Goal: Task Accomplishment & Management: Manage account settings

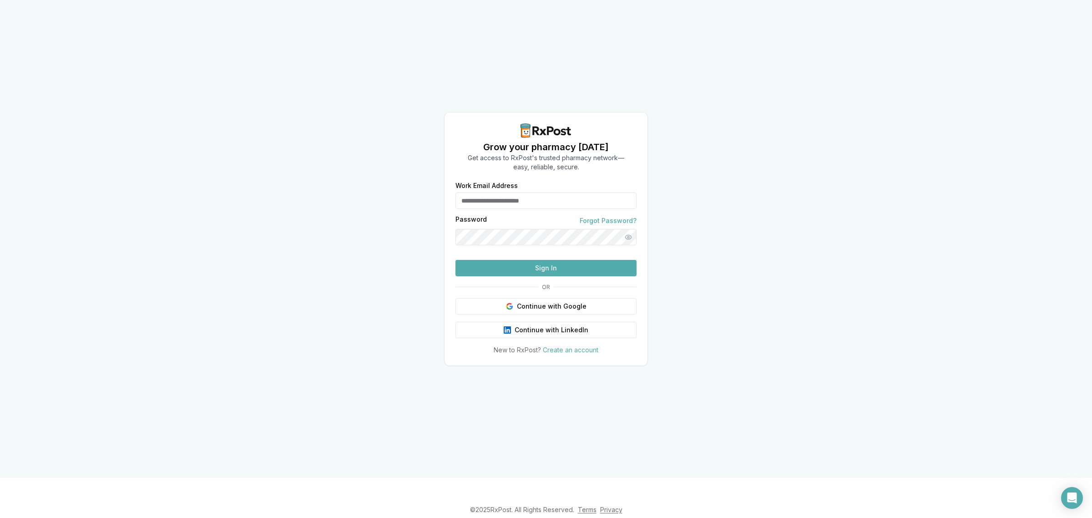
type input "**********"
click at [528, 276] on button "Sign In" at bounding box center [545, 268] width 181 height 16
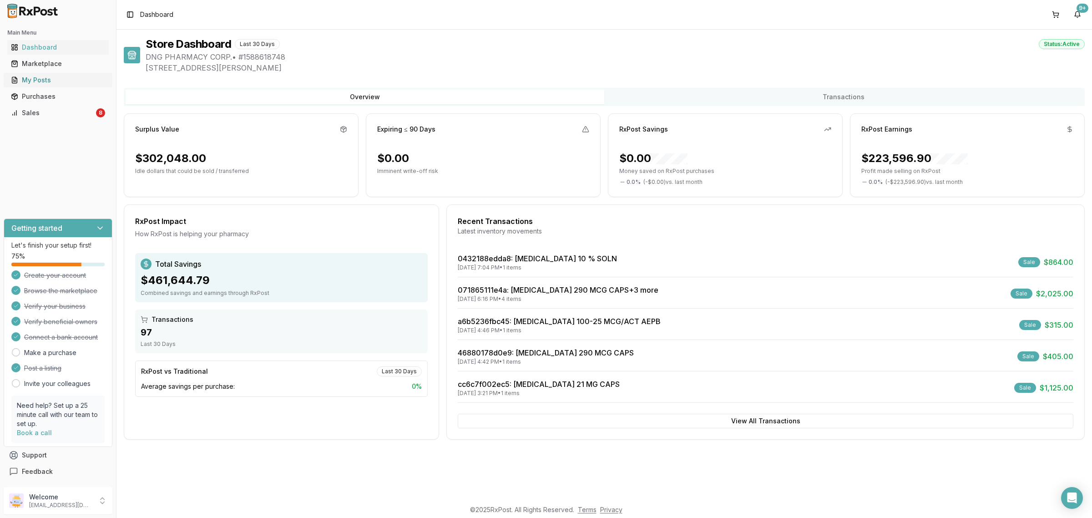
click at [46, 78] on div "My Posts" at bounding box center [58, 80] width 94 height 9
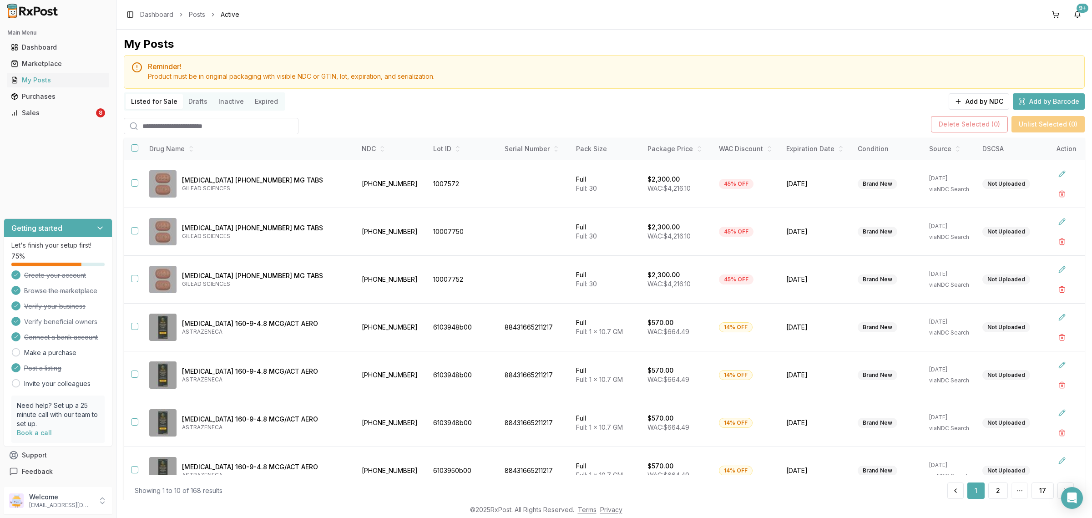
click at [226, 132] on input "search" at bounding box center [211, 126] width 175 height 16
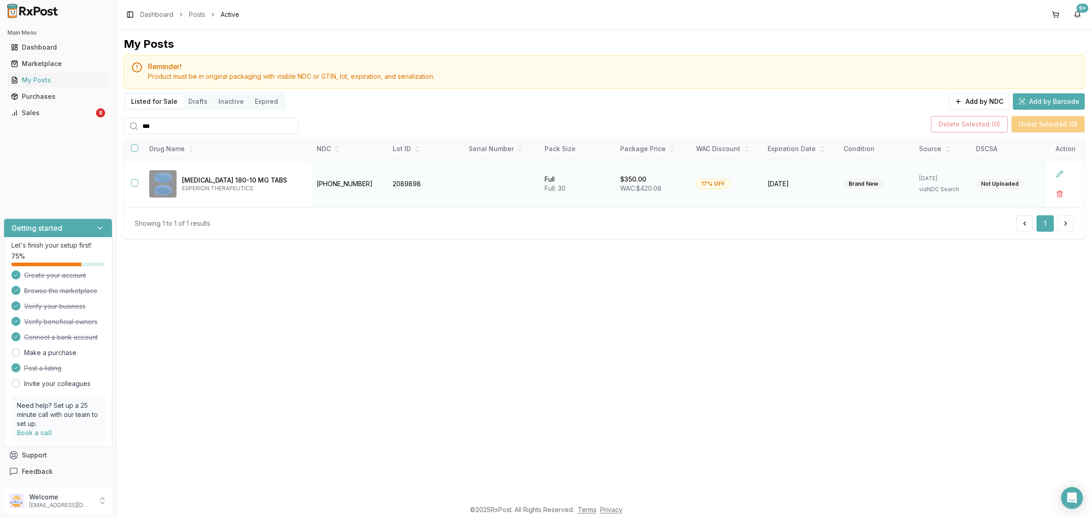
type input "***"
click at [134, 187] on button "button" at bounding box center [134, 182] width 7 height 7
click at [981, 123] on button "Delete Selected ( 1 )" at bounding box center [972, 124] width 76 height 16
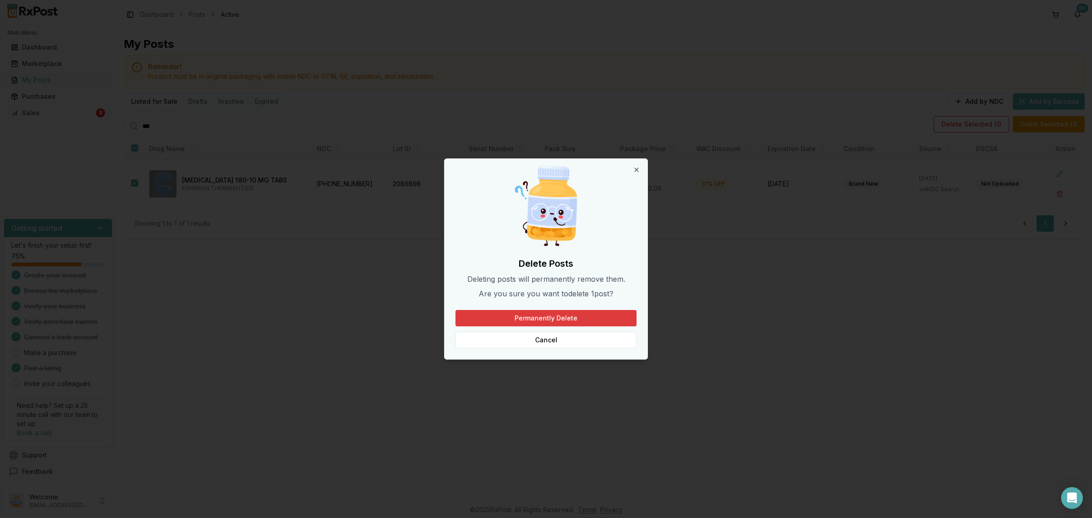
click at [581, 313] on button "Permanently Delete" at bounding box center [545, 318] width 181 height 16
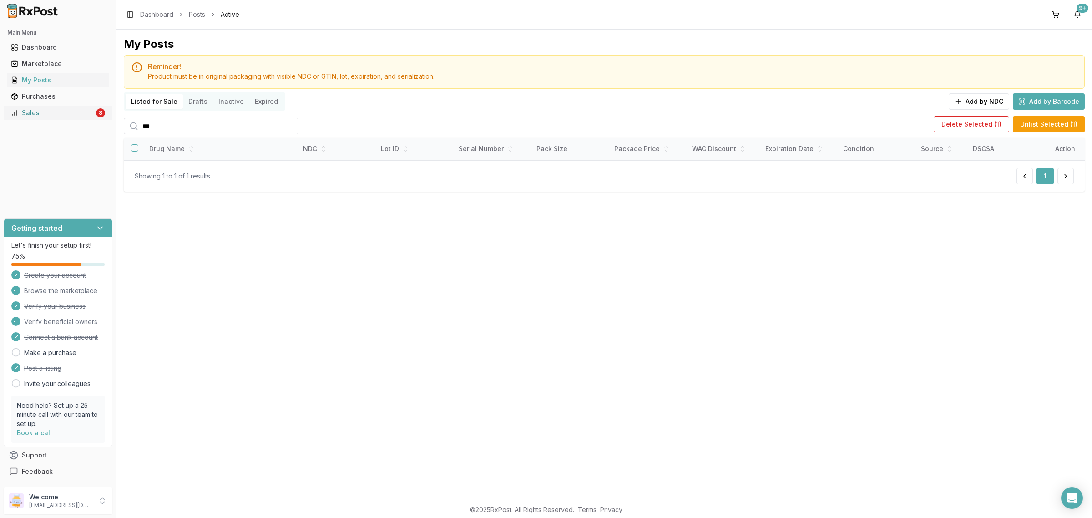
click at [85, 110] on div "Sales" at bounding box center [52, 112] width 83 height 9
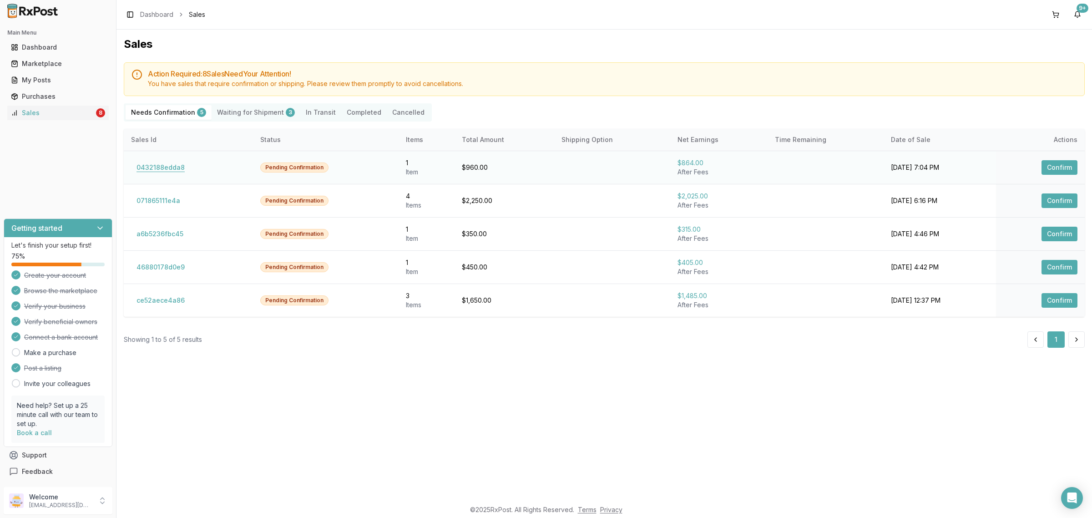
click at [179, 169] on button "0432188edda8" at bounding box center [160, 167] width 59 height 15
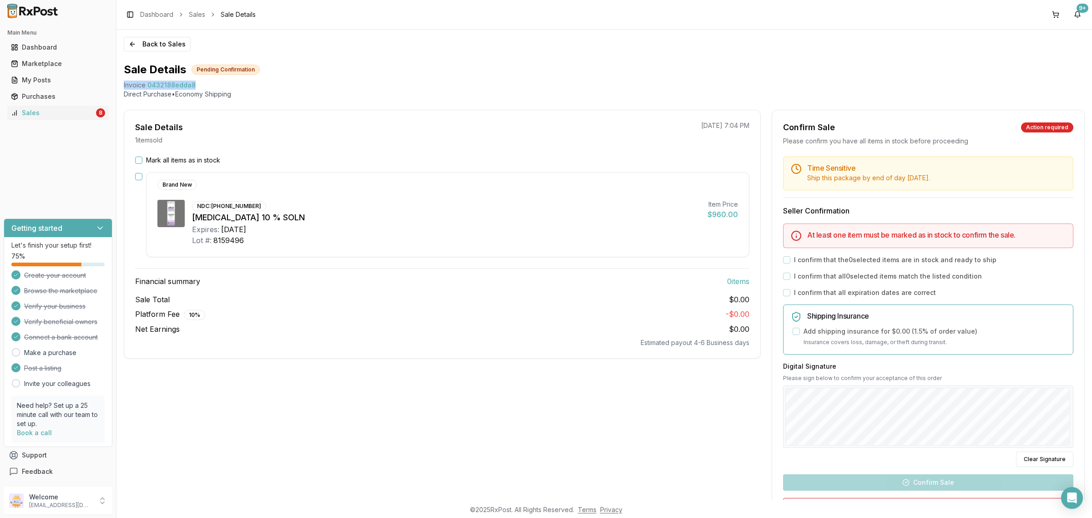
drag, startPoint x: 197, startPoint y: 87, endPoint x: 121, endPoint y: 89, distance: 75.6
click at [121, 89] on div "Back to Sales Sale Details Pending Confirmation Invoice 0432188edda8 Direct Pur…" at bounding box center [604, 265] width 976 height 470
copy div "Invoice 0432188edda8"
click at [1075, 500] on icon "Open Intercom Messenger" at bounding box center [1072, 498] width 12 height 12
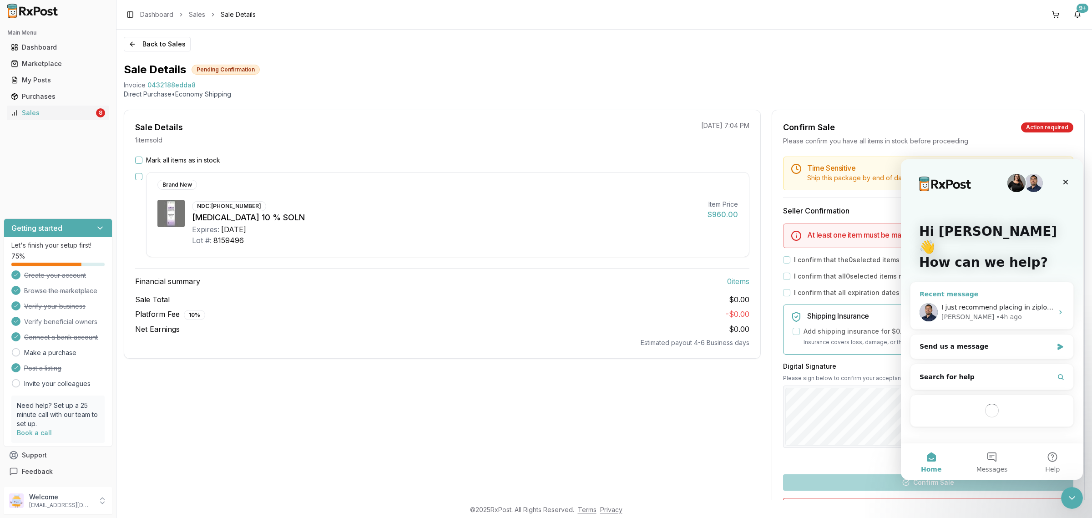
click at [996, 312] on div "• 4h ago" at bounding box center [1009, 317] width 26 height 10
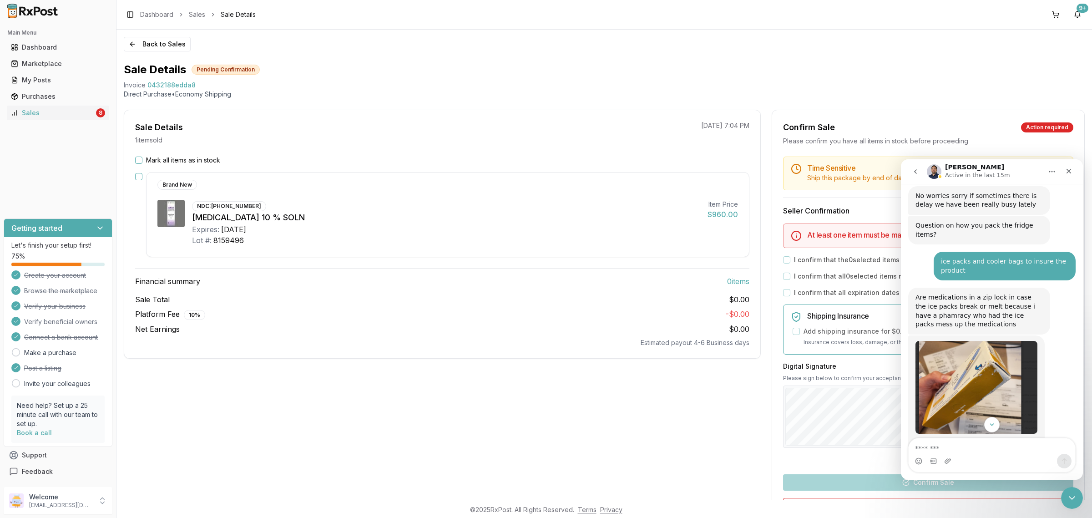
scroll to position [3680, 0]
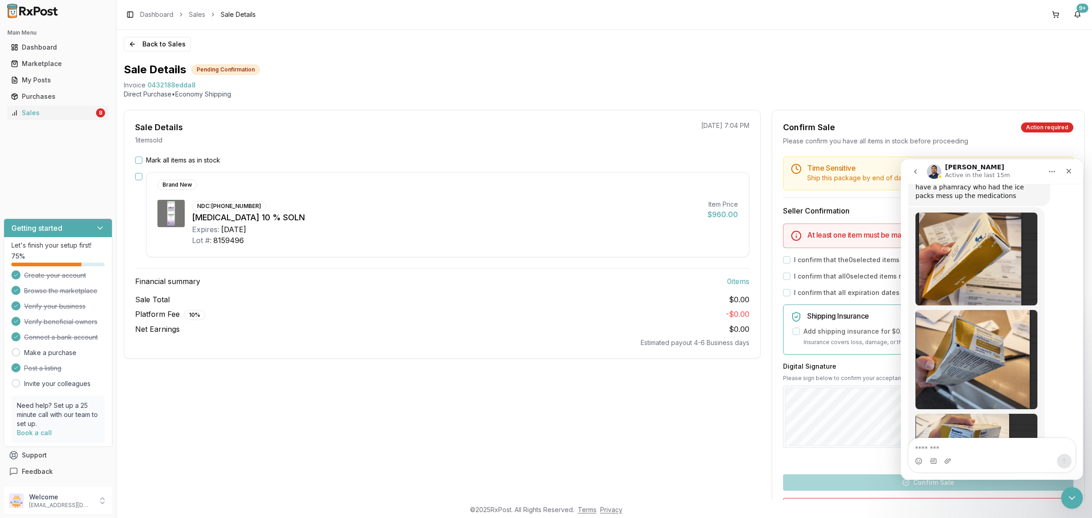
click at [971, 444] on textarea "Message…" at bounding box center [992, 445] width 167 height 15
type textarea "**********"
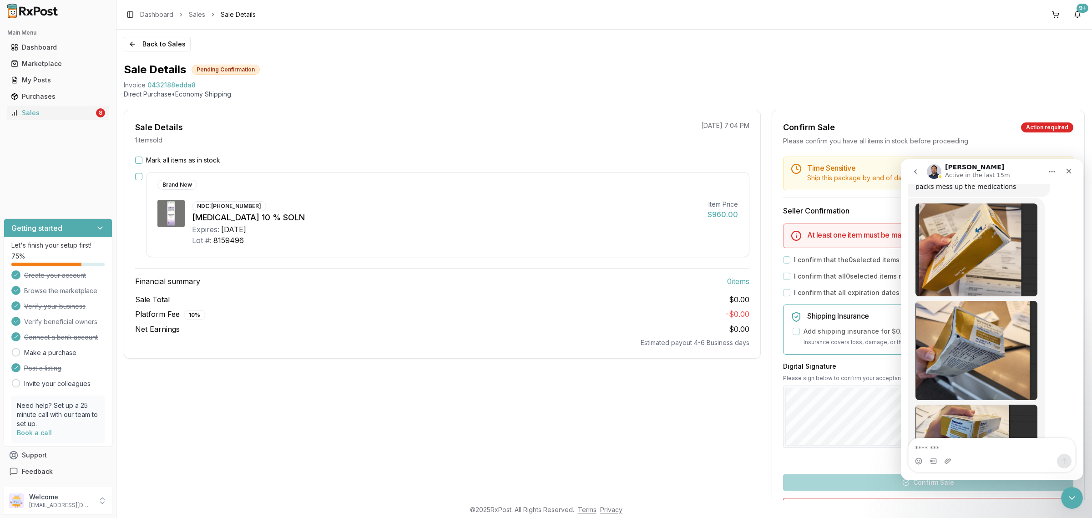
scroll to position [3716, 0]
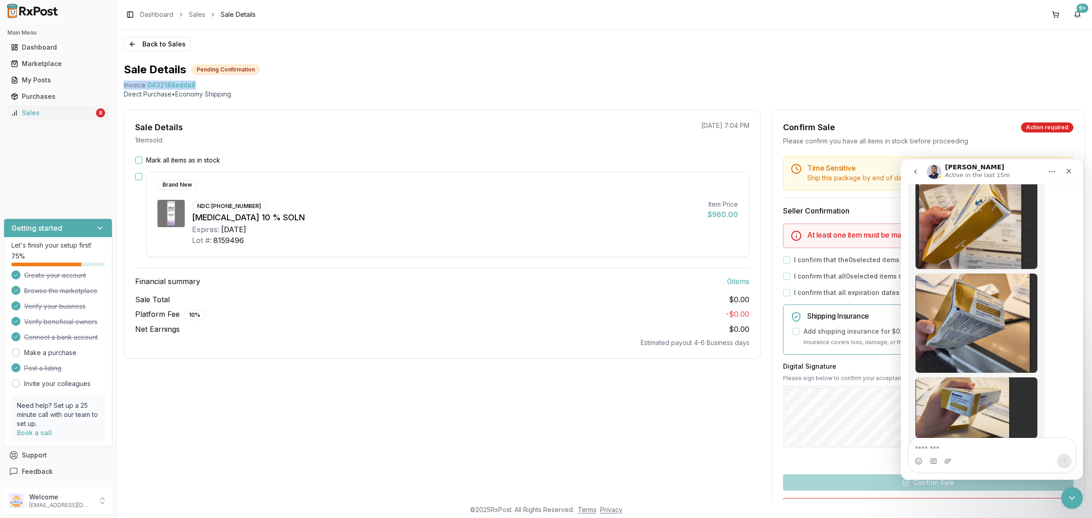
drag, startPoint x: 201, startPoint y: 86, endPoint x: 126, endPoint y: 87, distance: 75.1
click at [124, 87] on div "Invoice 0432188edda8" at bounding box center [604, 85] width 961 height 9
copy div "Invoice 0432188edda8"
click at [947, 449] on textarea "Message…" at bounding box center [992, 445] width 167 height 15
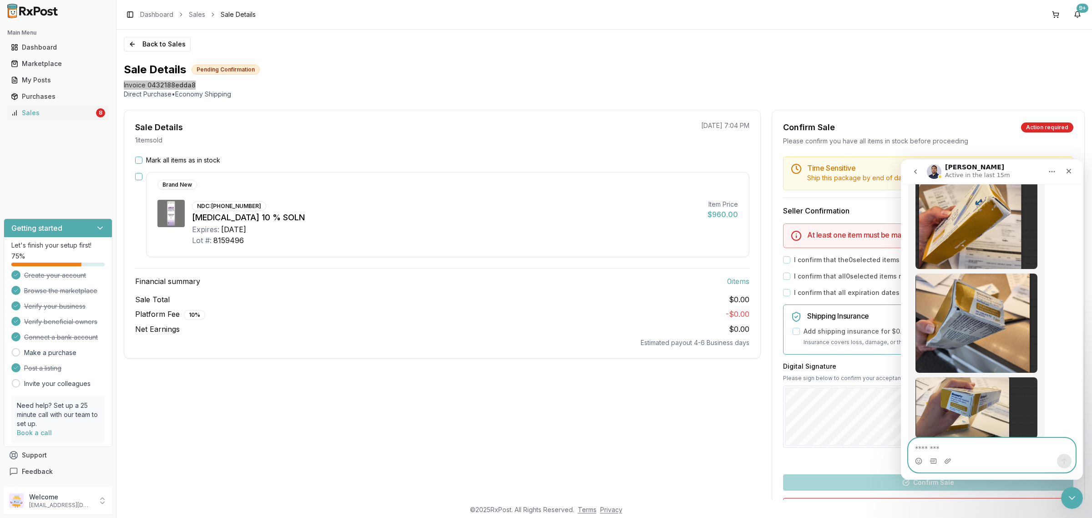
paste textarea "**********"
type textarea "**********"
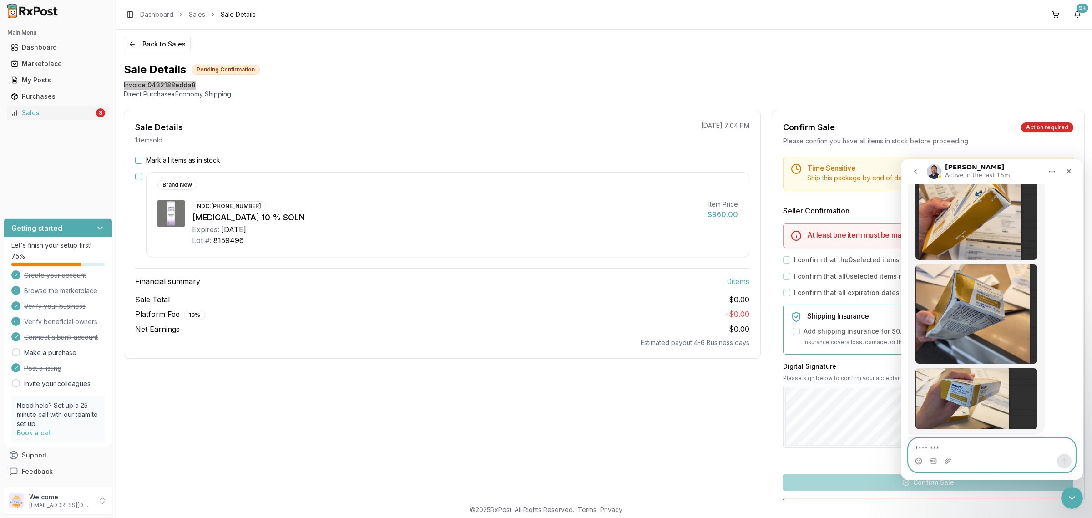
scroll to position [3746, 0]
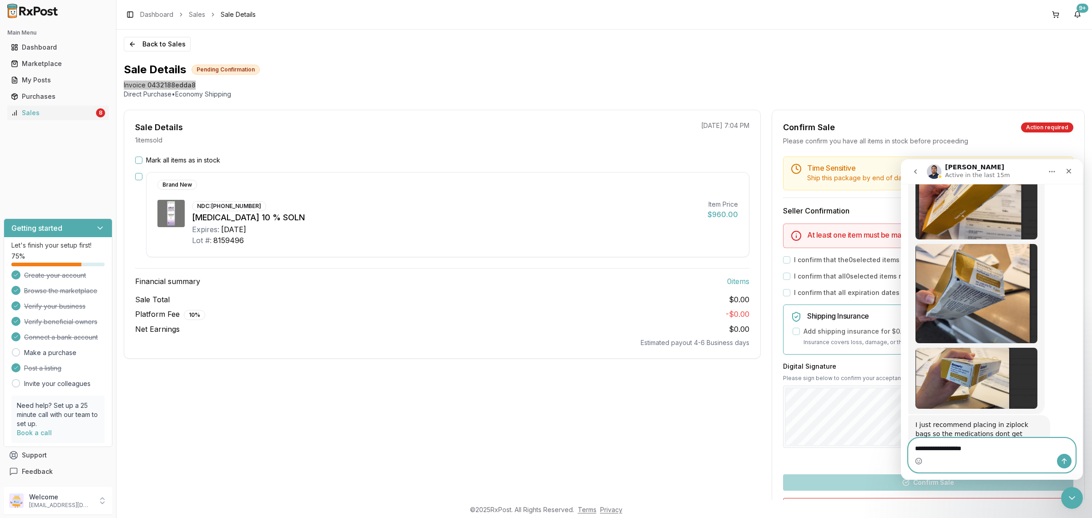
type textarea "**********"
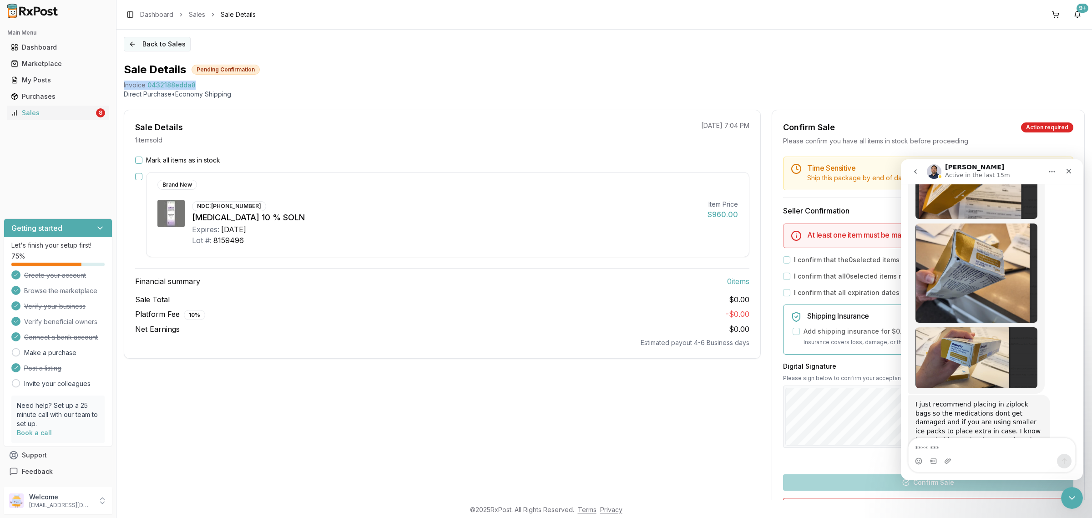
click at [157, 44] on button "Back to Sales" at bounding box center [157, 44] width 67 height 15
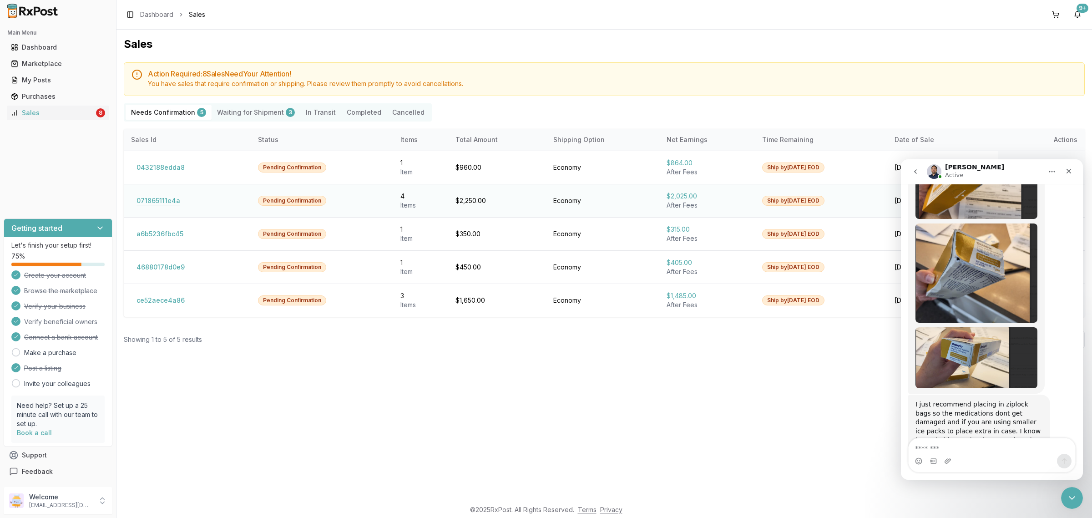
click at [164, 201] on button "071865111e4a" at bounding box center [158, 200] width 55 height 15
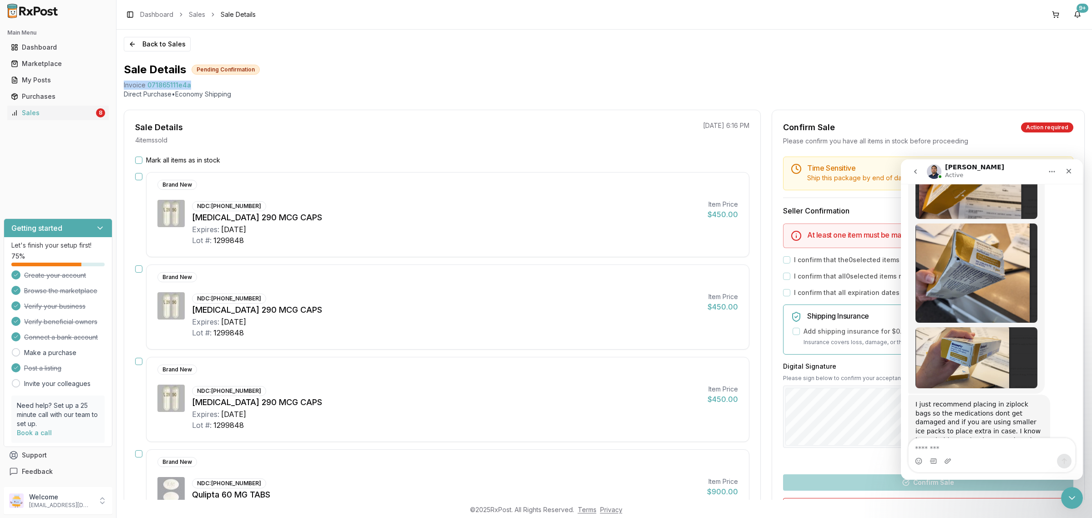
drag, startPoint x: 202, startPoint y: 86, endPoint x: 124, endPoint y: 87, distance: 77.8
click at [124, 87] on div "Invoice 071865111e4a" at bounding box center [604, 85] width 961 height 9
copy div "Invoice 071865111e4a"
click at [956, 448] on textarea "Message…" at bounding box center [992, 445] width 167 height 15
paste textarea "**********"
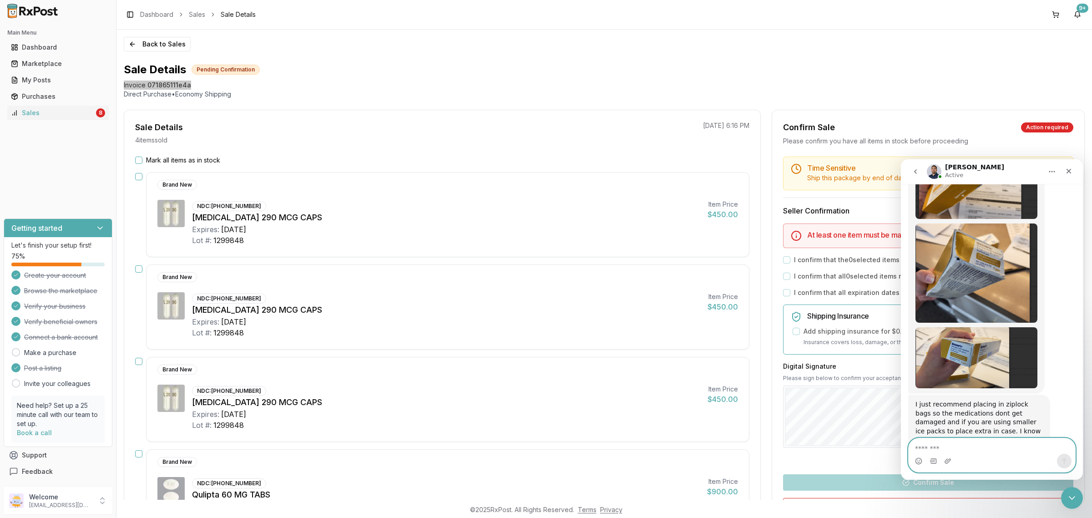
type textarea "**********"
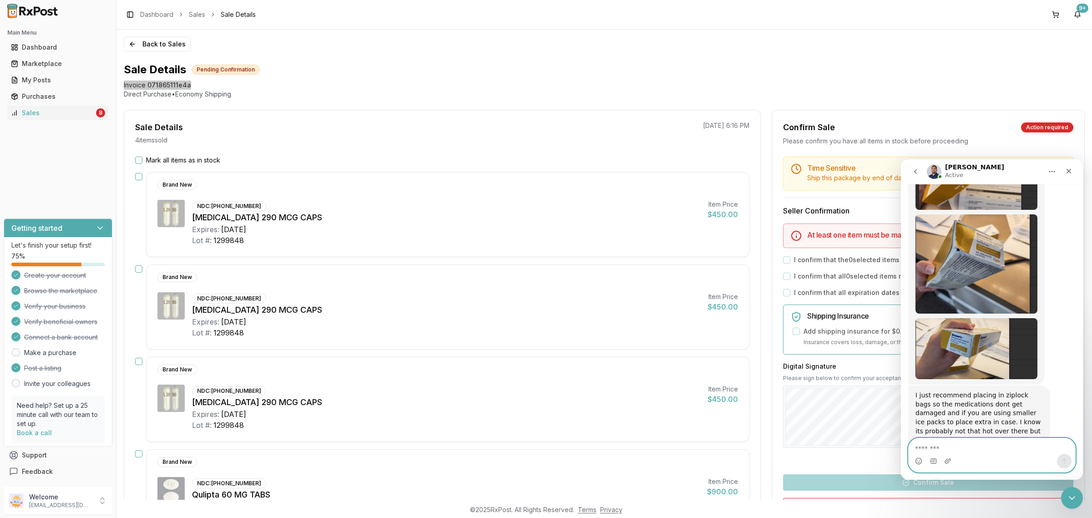
scroll to position [3796, 0]
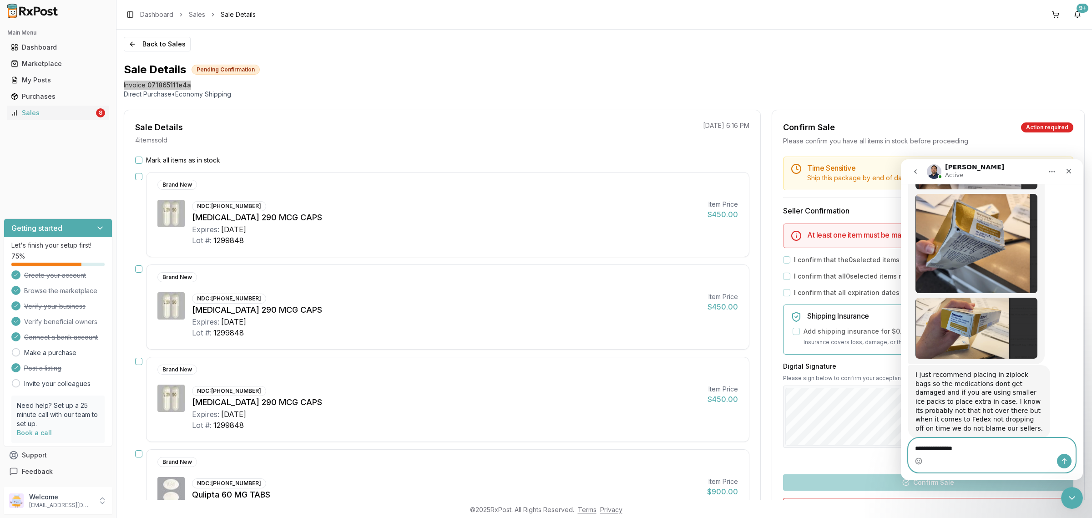
type textarea "**********"
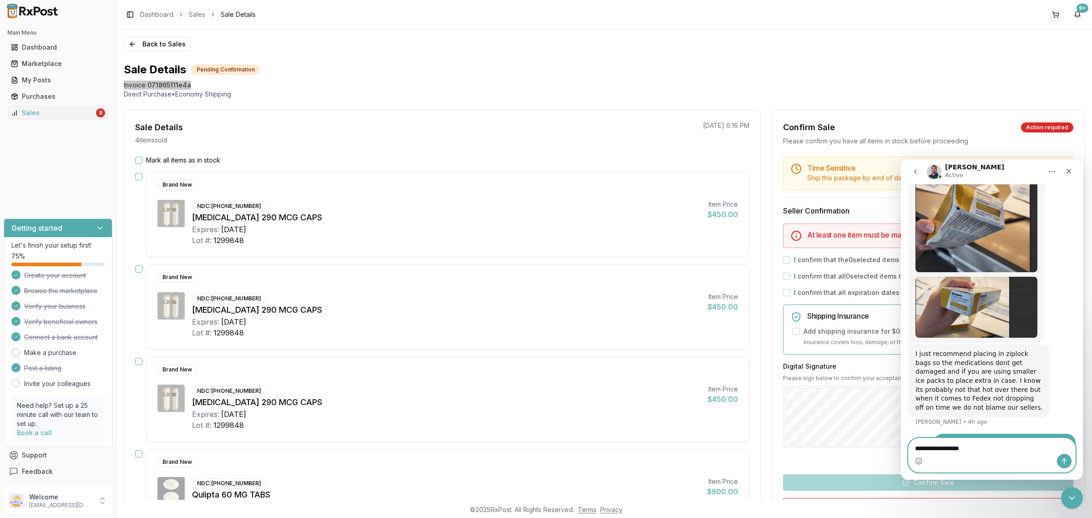
type textarea "**********"
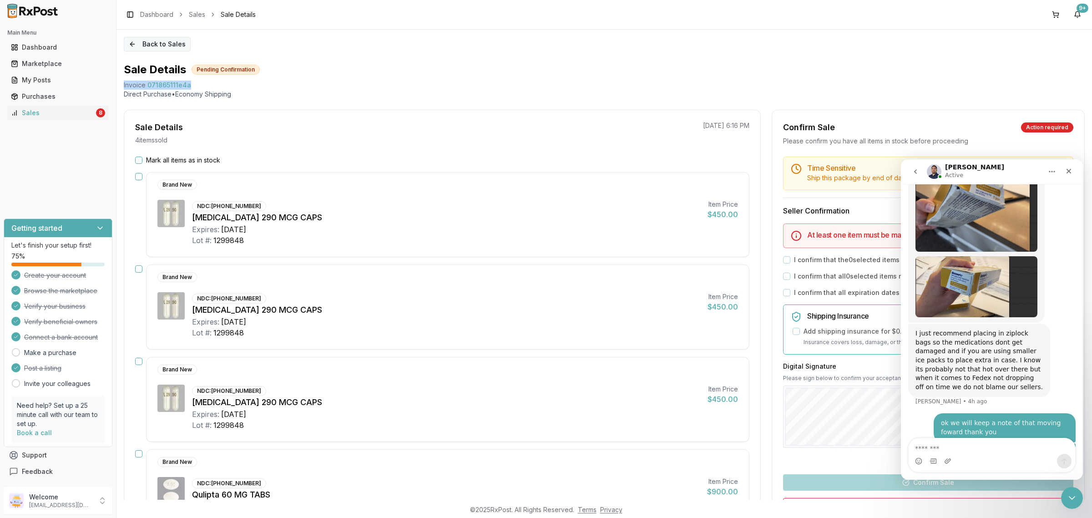
click at [162, 51] on button "Back to Sales" at bounding box center [157, 44] width 67 height 15
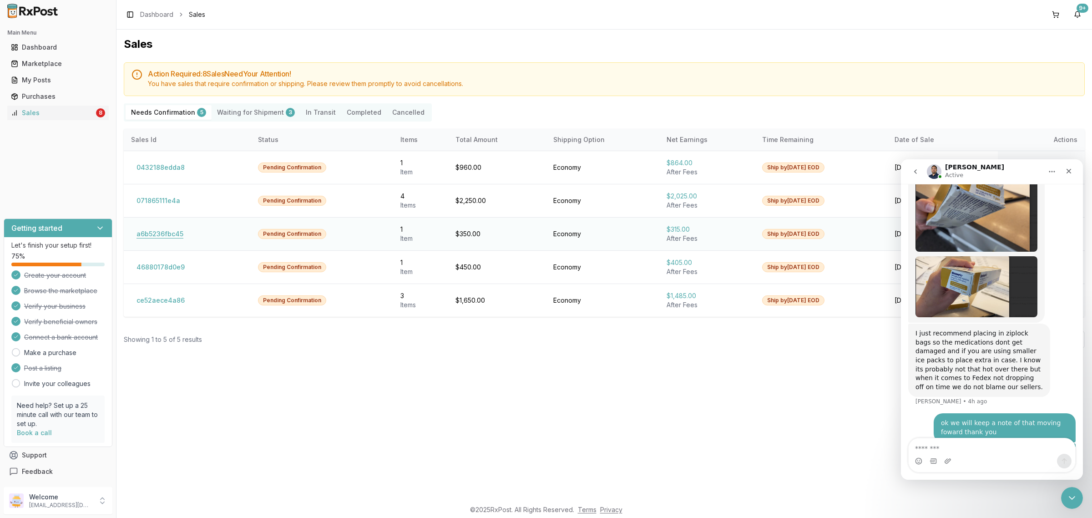
click at [169, 229] on button "a6b5236fbc45" at bounding box center [160, 234] width 58 height 15
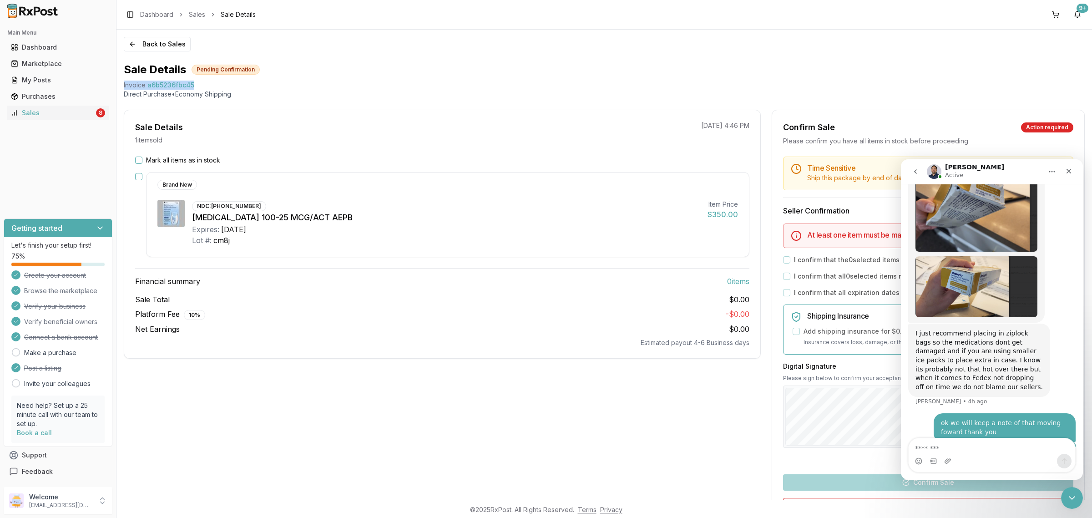
drag, startPoint x: 192, startPoint y: 85, endPoint x: 119, endPoint y: 87, distance: 73.3
click at [119, 87] on div "Back to Sales Sale Details Pending Confirmation Invoice a6b5236fbc45 Direct Pur…" at bounding box center [604, 265] width 976 height 470
copy div "Invoice a6b5236fbc45"
click at [943, 439] on textarea "Message…" at bounding box center [992, 445] width 167 height 15
paste textarea "**********"
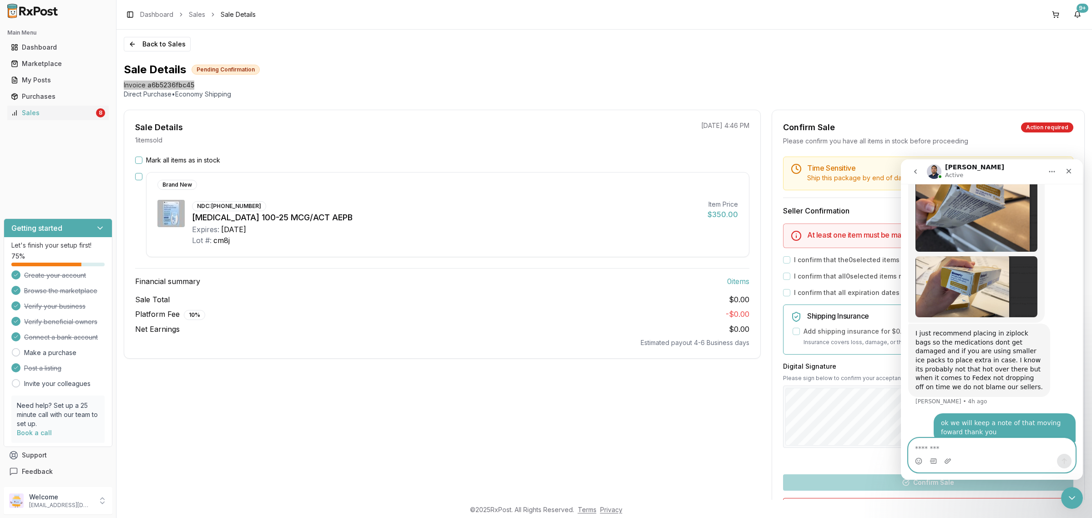
type textarea "**********"
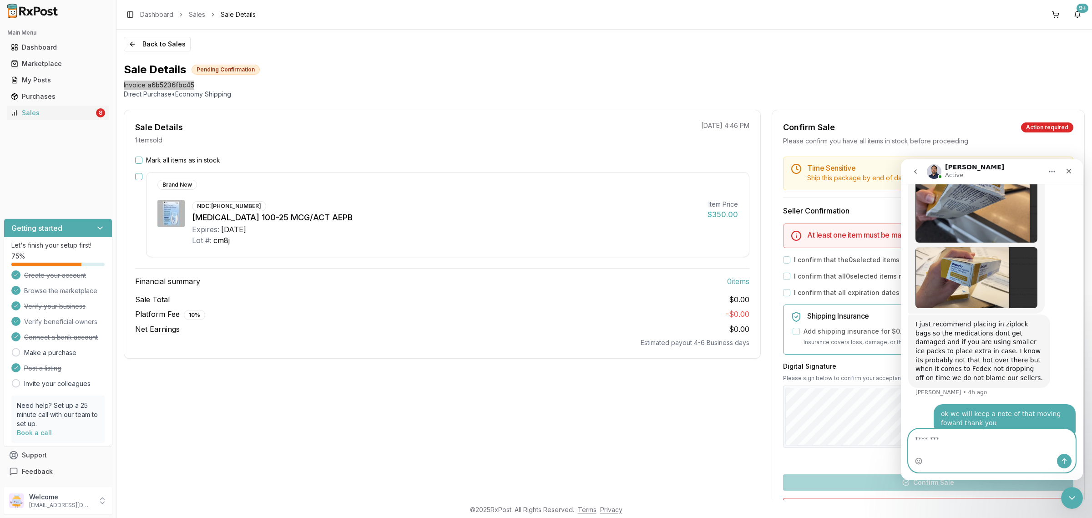
scroll to position [3868, 0]
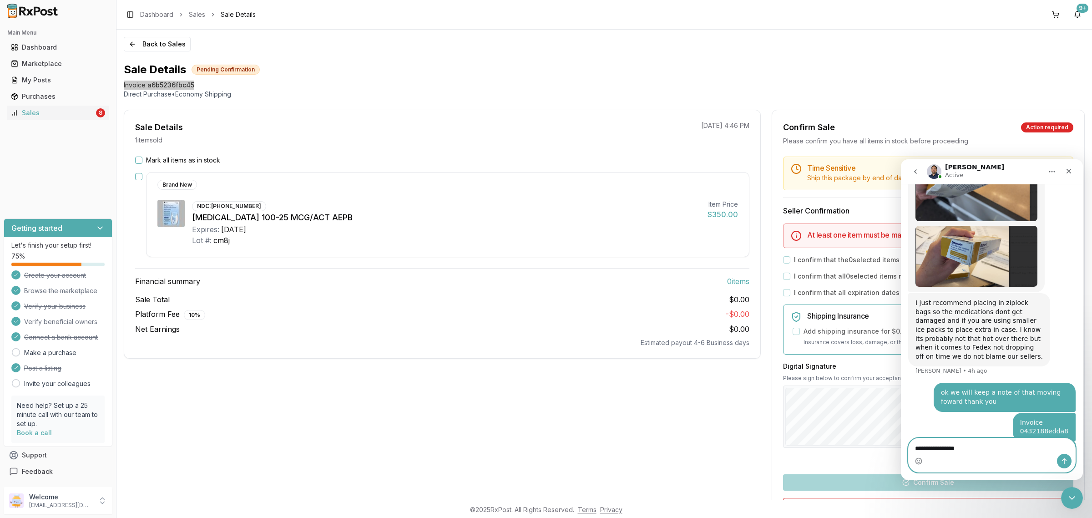
type textarea "**********"
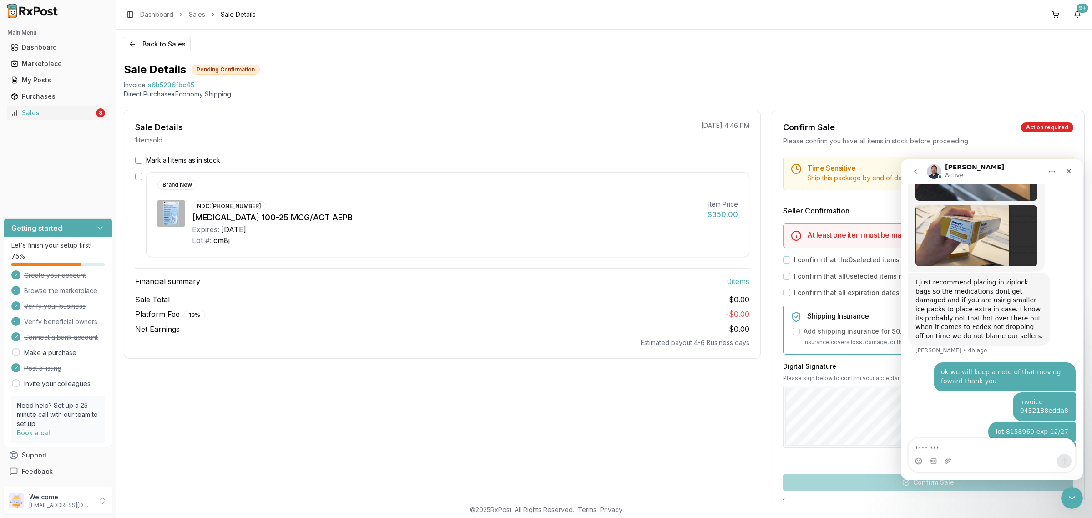
click at [151, 53] on div "Back to Sales Sale Details Pending Confirmation Invoice a6b5236fbc45 Direct Pur…" at bounding box center [604, 265] width 976 height 470
click at [151, 50] on button "Back to Sales" at bounding box center [157, 44] width 67 height 15
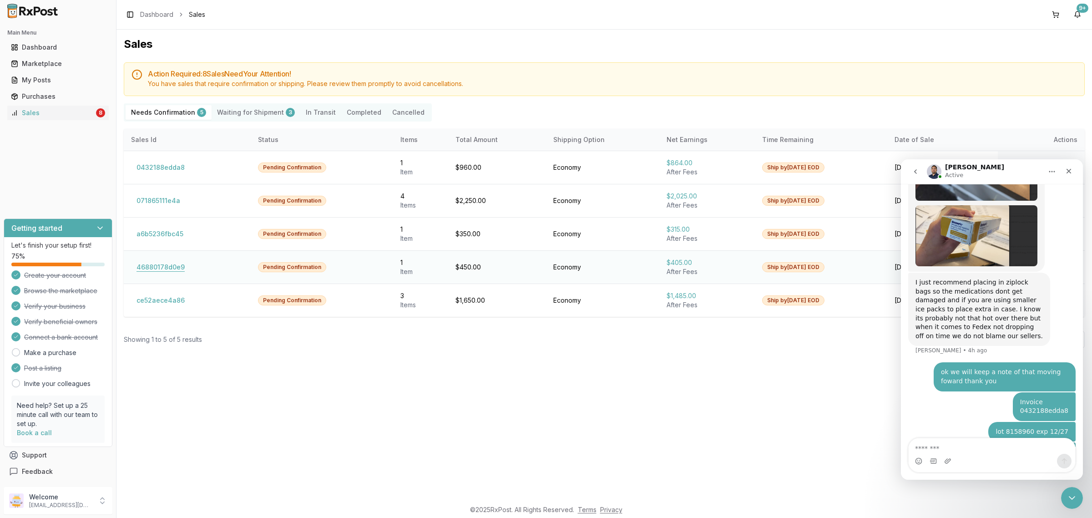
click at [187, 264] on button "46880178d0e9" at bounding box center [160, 267] width 59 height 15
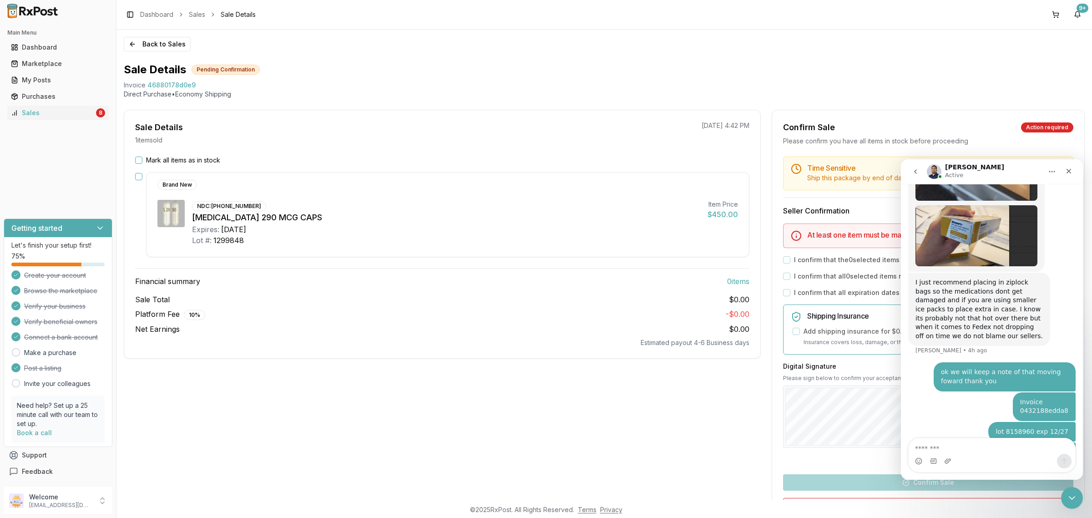
click at [137, 160] on button "Mark all items as in stock" at bounding box center [138, 160] width 7 height 7
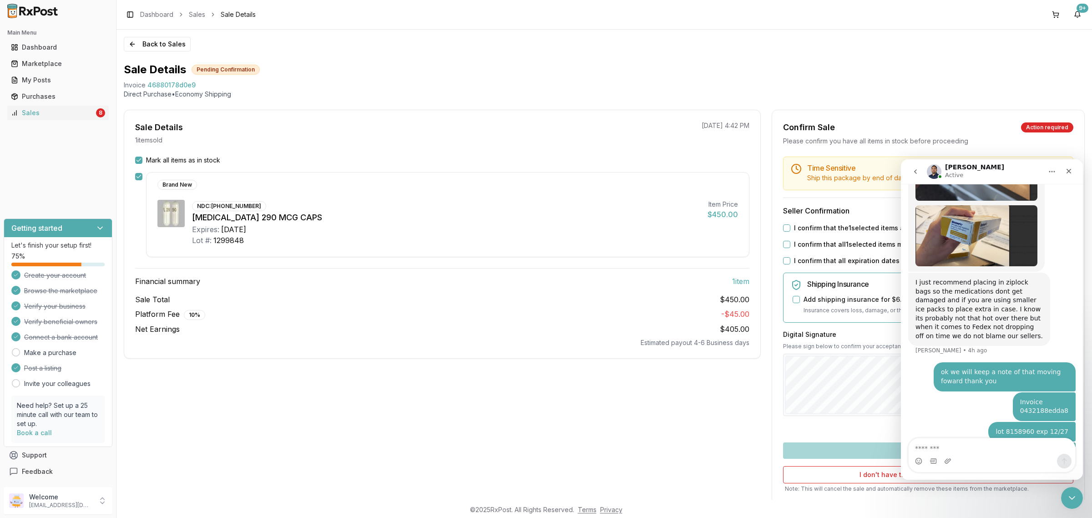
click at [786, 231] on div "I confirm that the 1 selected items are in stock and ready to ship" at bounding box center [928, 227] width 290 height 9
click at [783, 231] on button "I confirm that the 1 selected items are in stock and ready to ship" at bounding box center [786, 227] width 7 height 7
click at [786, 244] on button "I confirm that all 1 selected items match the listed condition" at bounding box center [786, 244] width 7 height 7
click at [788, 257] on div "Time Sensitive Ship this package by end of day [DATE] . Seller Confirmation I c…" at bounding box center [928, 341] width 312 height 368
click at [788, 259] on button "I confirm that all expiration dates are correct" at bounding box center [786, 260] width 7 height 7
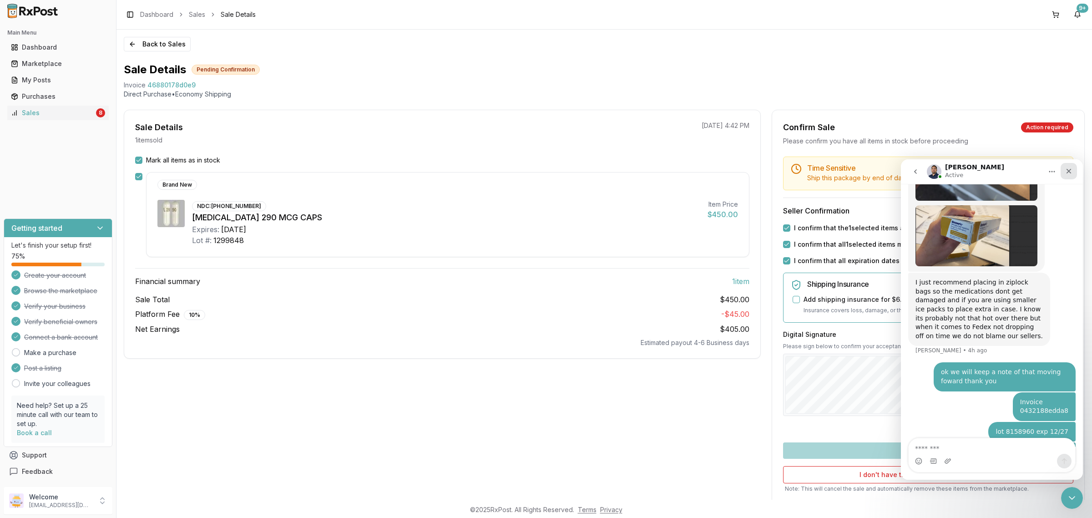
click at [1075, 173] on div "Close" at bounding box center [1069, 171] width 16 height 16
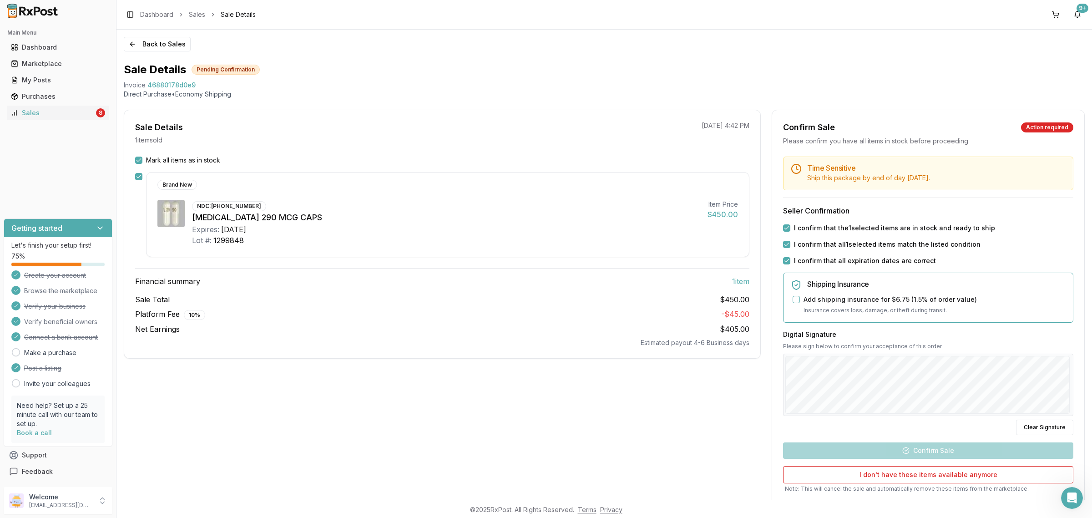
scroll to position [3888, 0]
click at [915, 445] on button "Confirm Sale" at bounding box center [928, 450] width 290 height 16
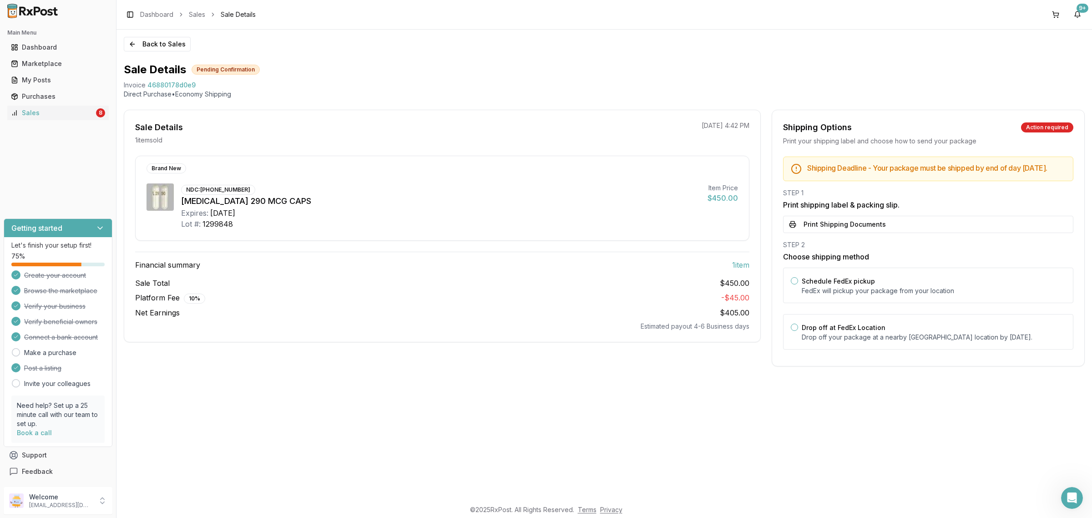
click at [951, 331] on div "Drop off at FedEx Location Drop off your package at a nearby [GEOGRAPHIC_DATA] …" at bounding box center [934, 332] width 264 height 20
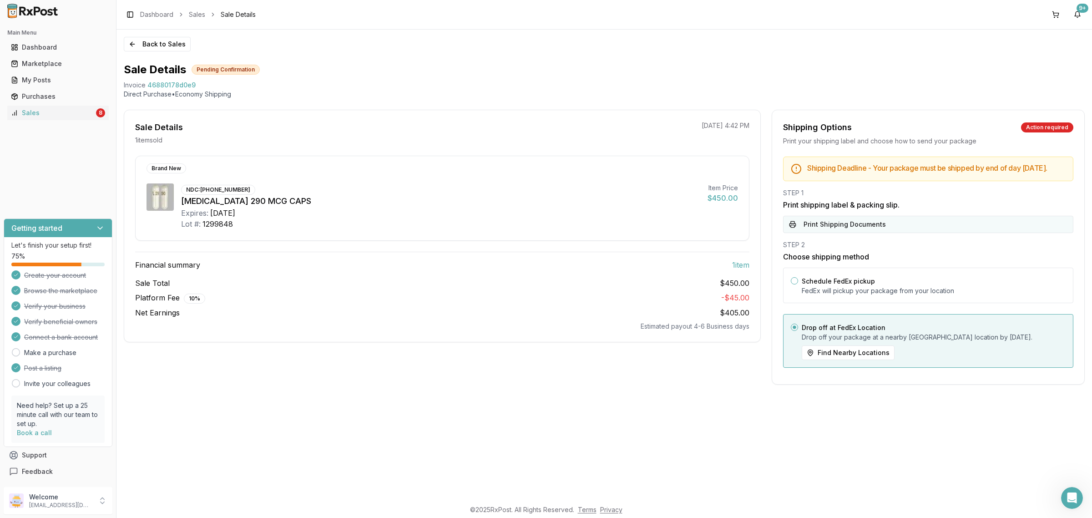
click at [908, 233] on button "Print Shipping Documents" at bounding box center [928, 224] width 290 height 17
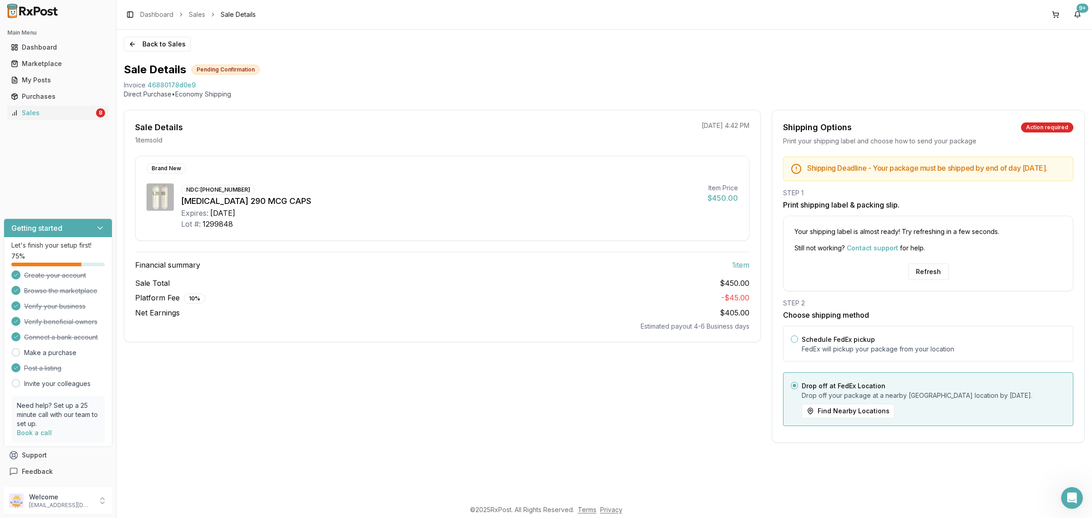
click at [920, 291] on div "Your shipping label is almost ready! Try refreshing in a few seconds. Still not…" at bounding box center [928, 254] width 290 height 76
click at [927, 280] on button "Refresh" at bounding box center [928, 271] width 40 height 16
click at [923, 278] on button "Refresh" at bounding box center [928, 271] width 40 height 16
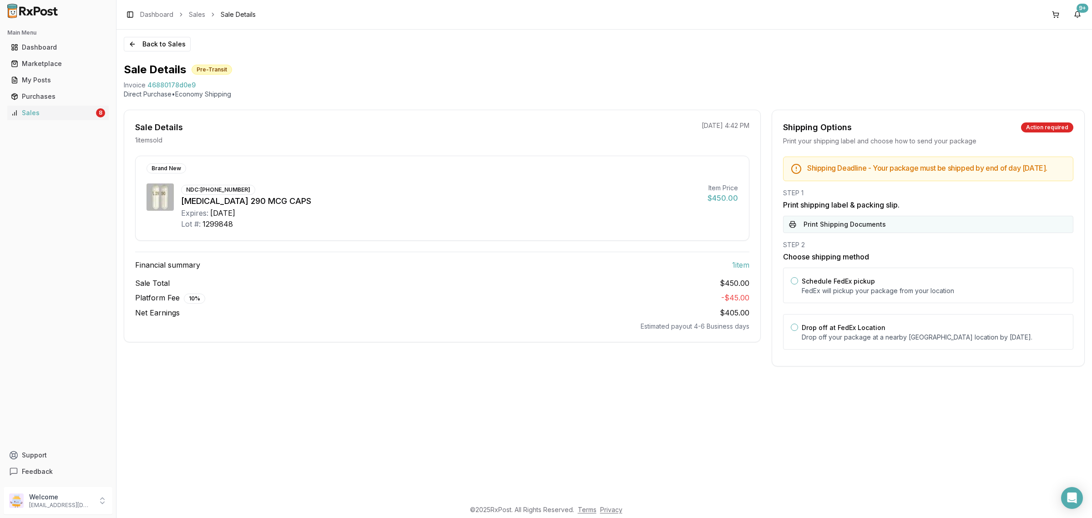
click at [908, 233] on button "Print Shipping Documents" at bounding box center [928, 224] width 290 height 17
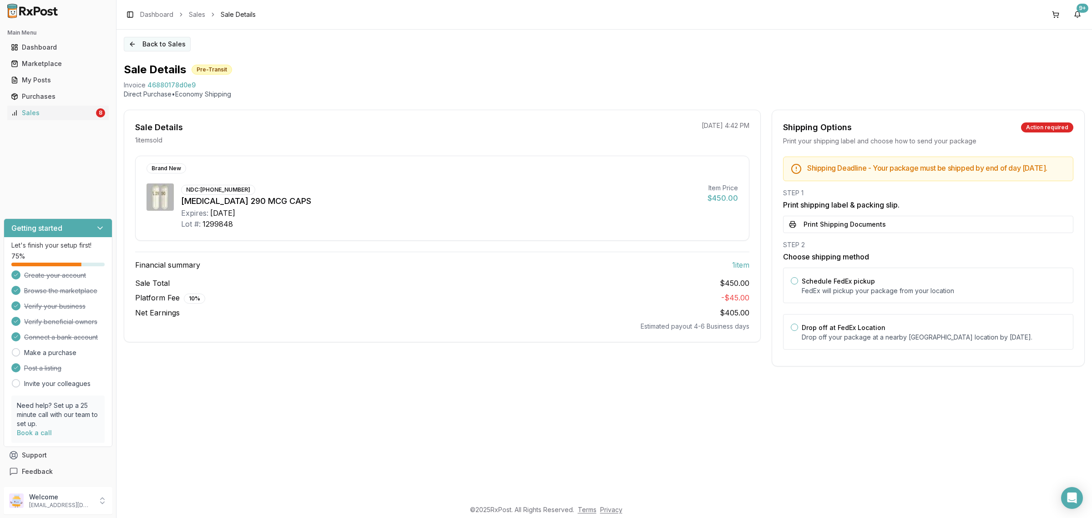
click at [137, 39] on button "Back to Sales" at bounding box center [157, 44] width 67 height 15
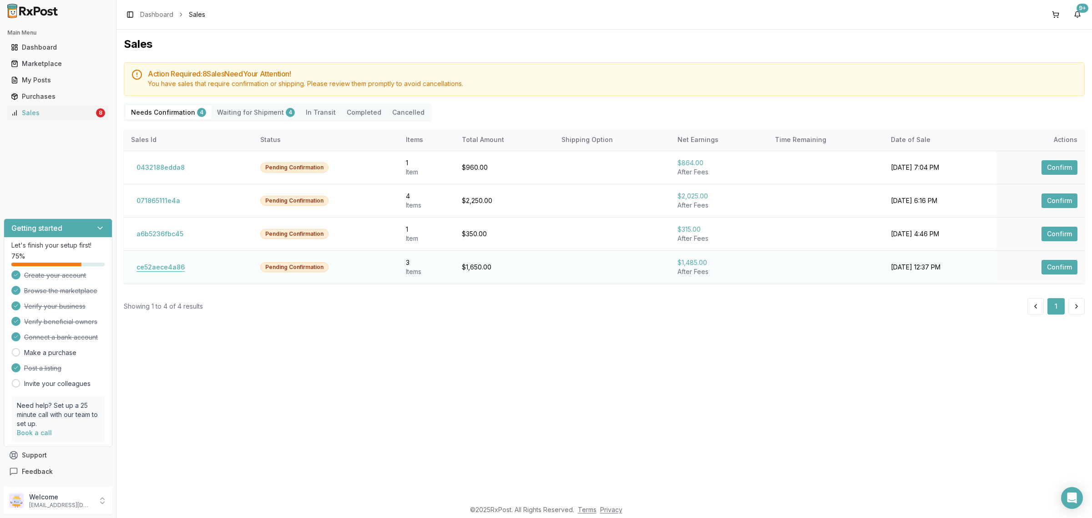
click at [165, 269] on button "ce52aece4a86" at bounding box center [160, 267] width 59 height 15
click at [169, 269] on button "ce52aece4a86" at bounding box center [160, 267] width 59 height 15
click at [159, 267] on button "ce52aece4a86" at bounding box center [160, 267] width 59 height 15
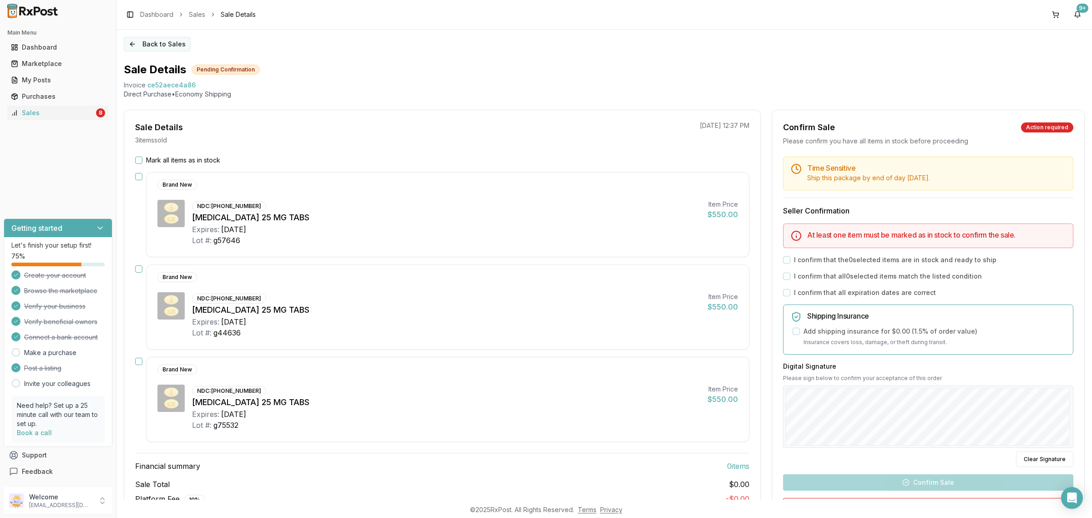
click at [141, 44] on button "Back to Sales" at bounding box center [157, 44] width 67 height 15
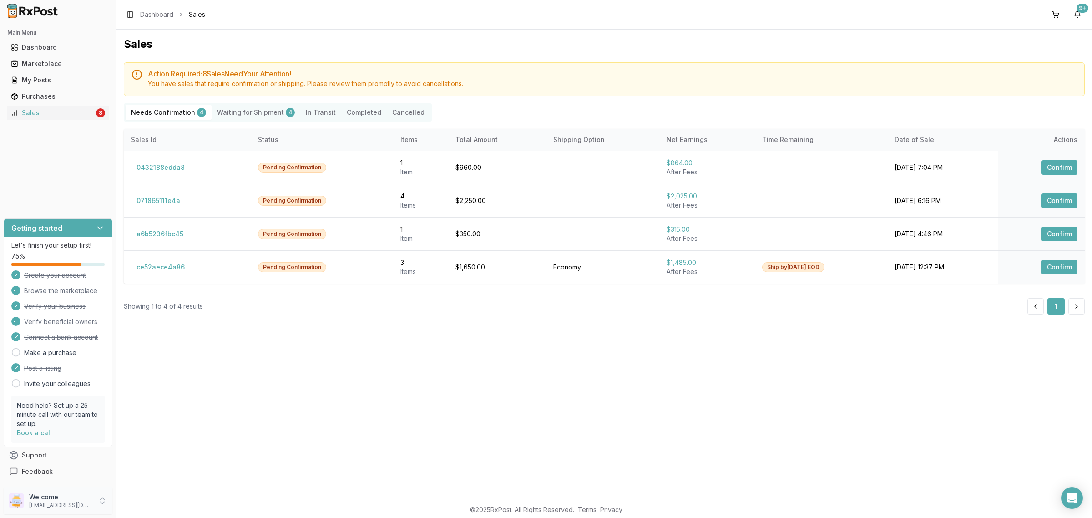
click at [74, 509] on div "Welcome dngpharmacy2@gmail.com" at bounding box center [58, 500] width 109 height 27
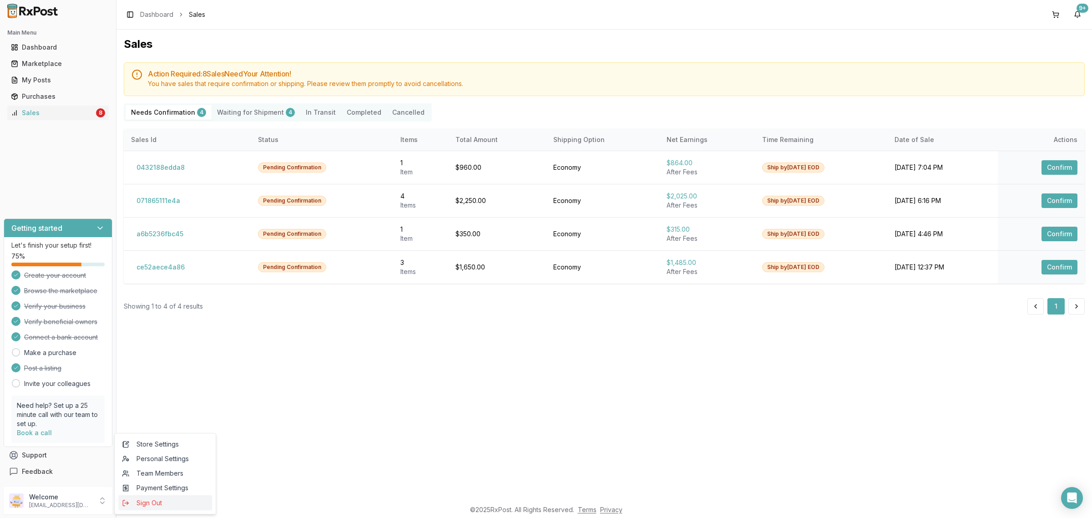
click at [153, 505] on span "Sign Out" at bounding box center [165, 502] width 86 height 9
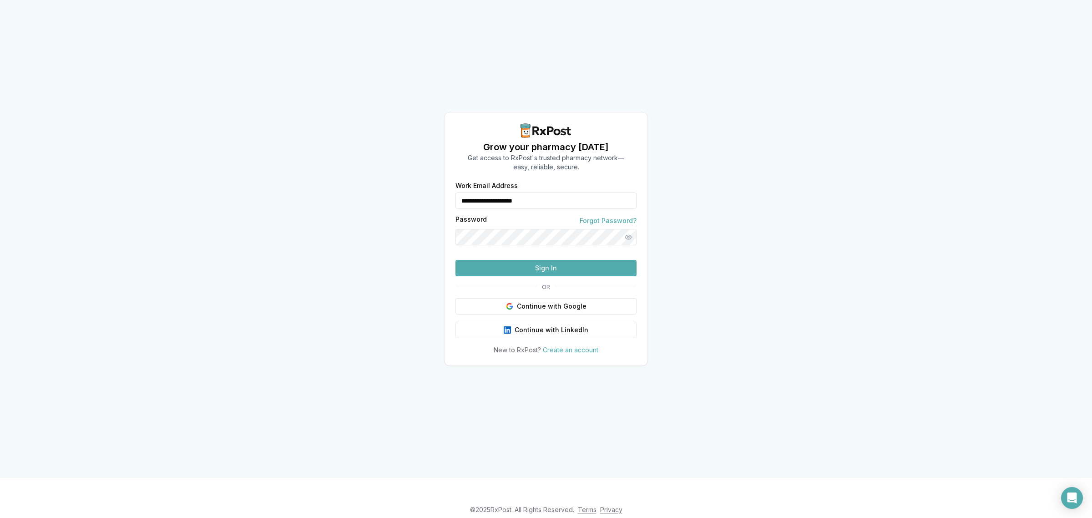
drag, startPoint x: 565, startPoint y: 208, endPoint x: 450, endPoint y: 211, distance: 114.7
click at [451, 211] on div "**********" at bounding box center [546, 268] width 203 height 172
type input "**********"
click at [537, 269] on button "Sign In" at bounding box center [545, 268] width 181 height 16
click at [554, 276] on button "Sign In" at bounding box center [545, 268] width 181 height 16
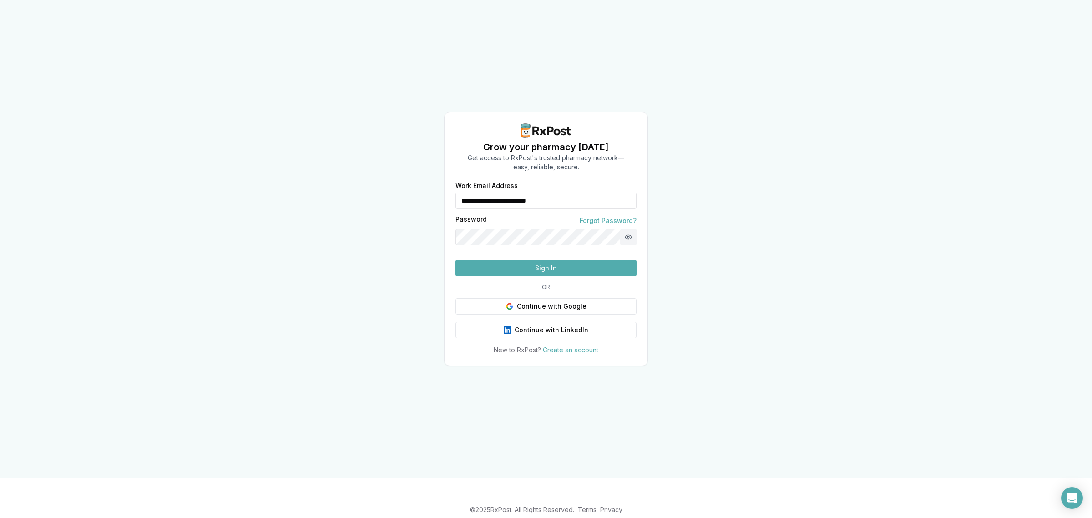
click at [629, 229] on button "Show password" at bounding box center [628, 237] width 16 height 16
click at [426, 207] on div "**********" at bounding box center [546, 239] width 1092 height 478
click at [455, 260] on button "Sign In" at bounding box center [545, 268] width 181 height 16
click at [522, 276] on button "Sign In" at bounding box center [545, 268] width 181 height 16
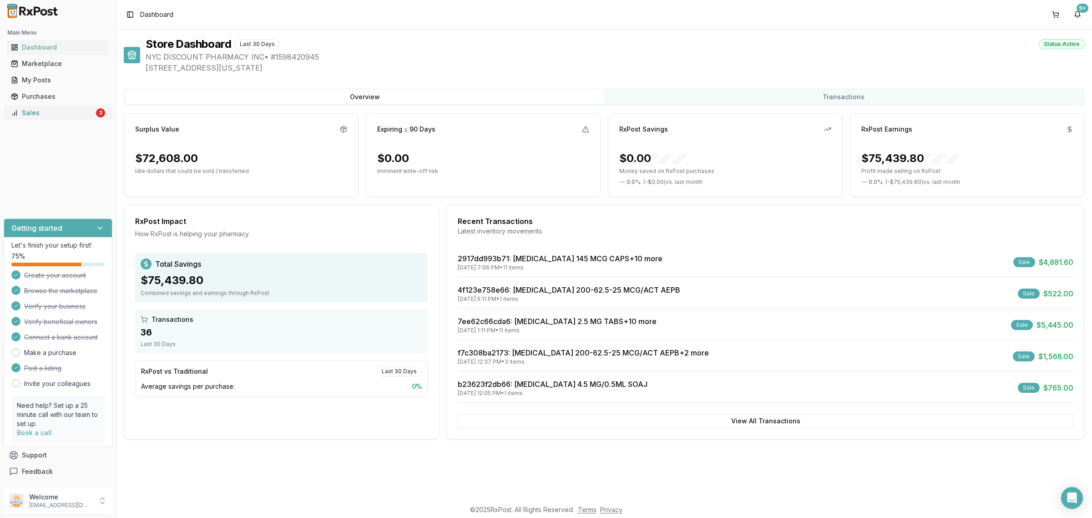
click at [85, 115] on div "Sales" at bounding box center [52, 112] width 83 height 9
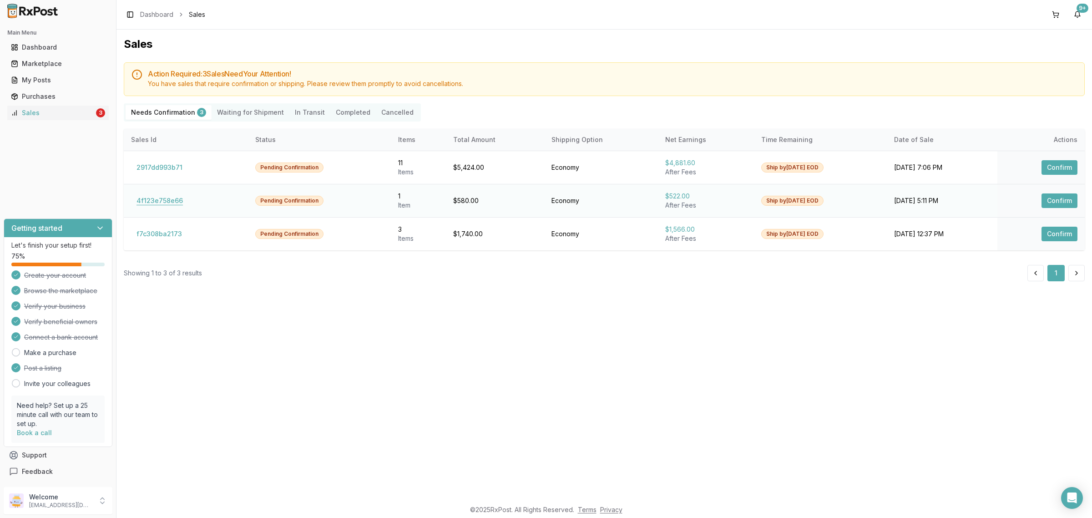
click at [155, 193] on button "4f123e758e66" at bounding box center [159, 200] width 57 height 15
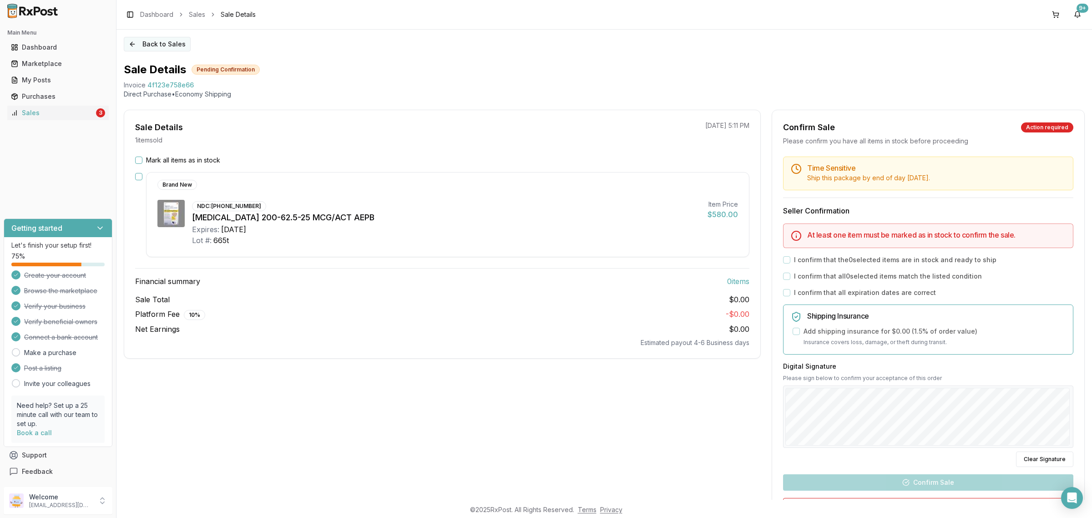
click at [149, 41] on button "Back to Sales" at bounding box center [157, 44] width 67 height 15
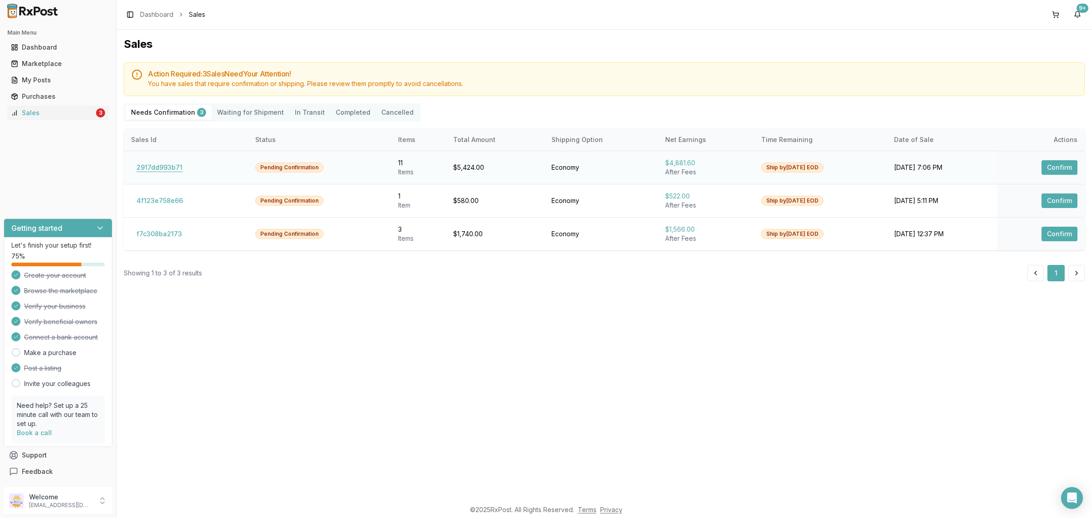
click at [163, 172] on button "2917dd993b71" at bounding box center [159, 167] width 57 height 15
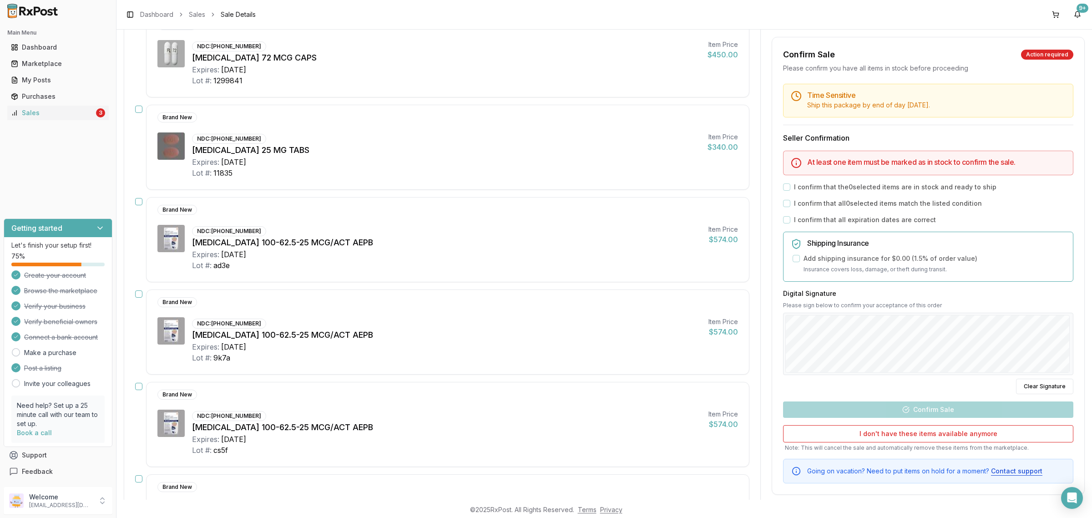
scroll to position [406, 0]
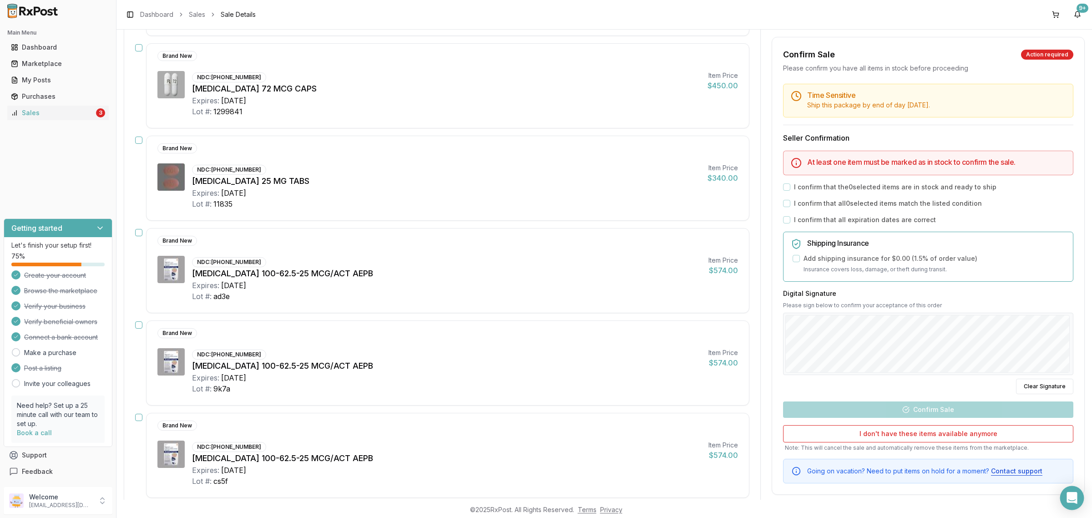
click at [1077, 498] on icon "Open Intercom Messenger" at bounding box center [1072, 498] width 12 height 12
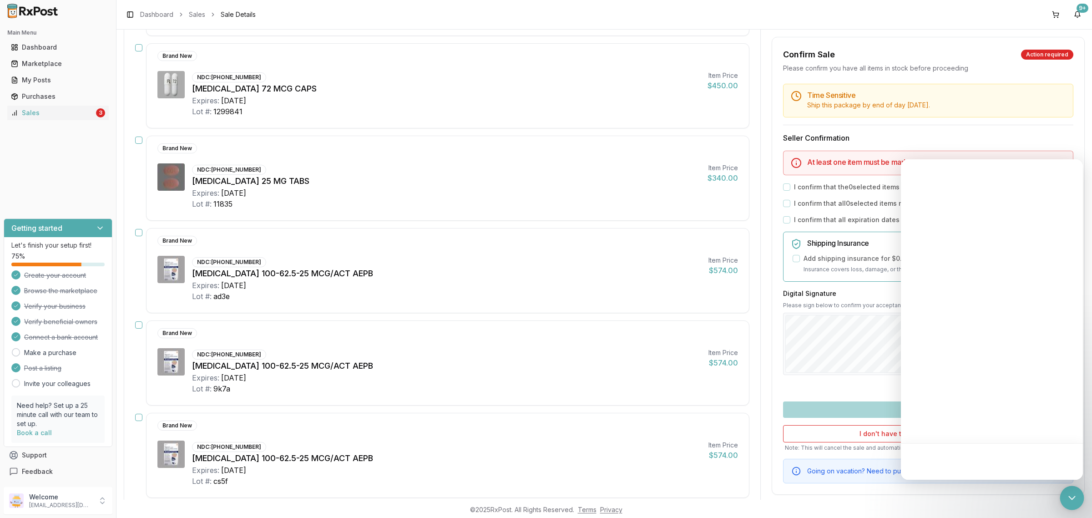
scroll to position [0, 0]
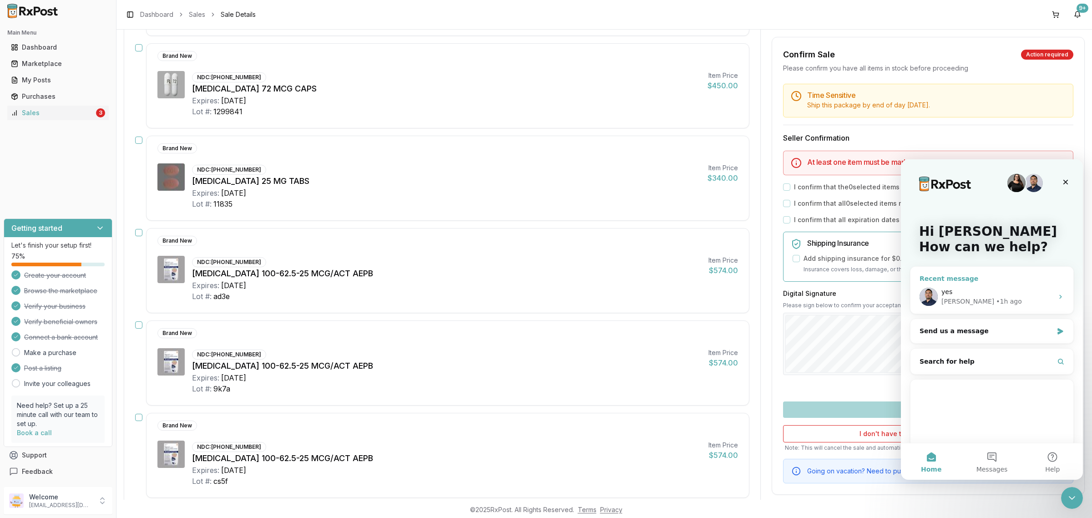
click at [993, 291] on div "yes" at bounding box center [997, 292] width 112 height 10
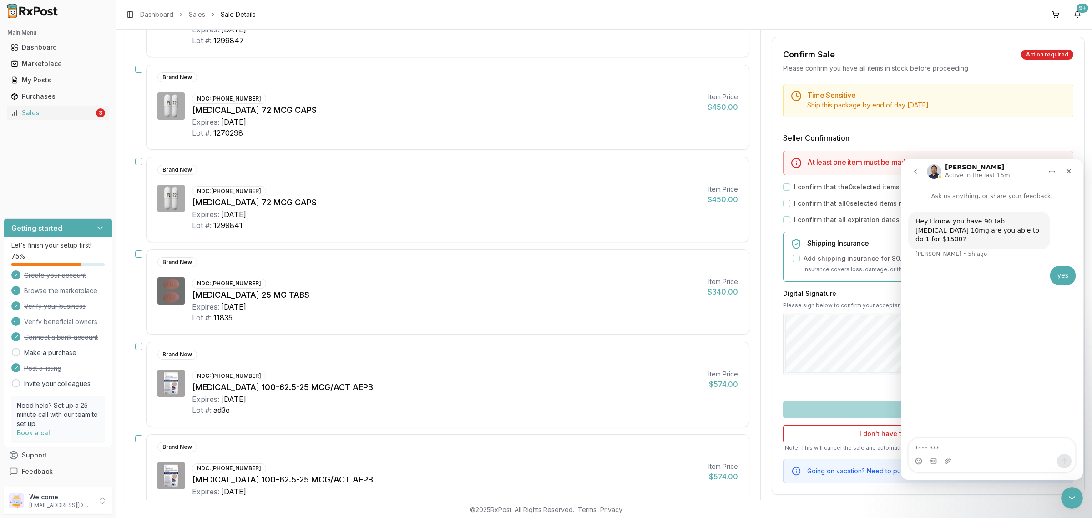
scroll to position [349, 0]
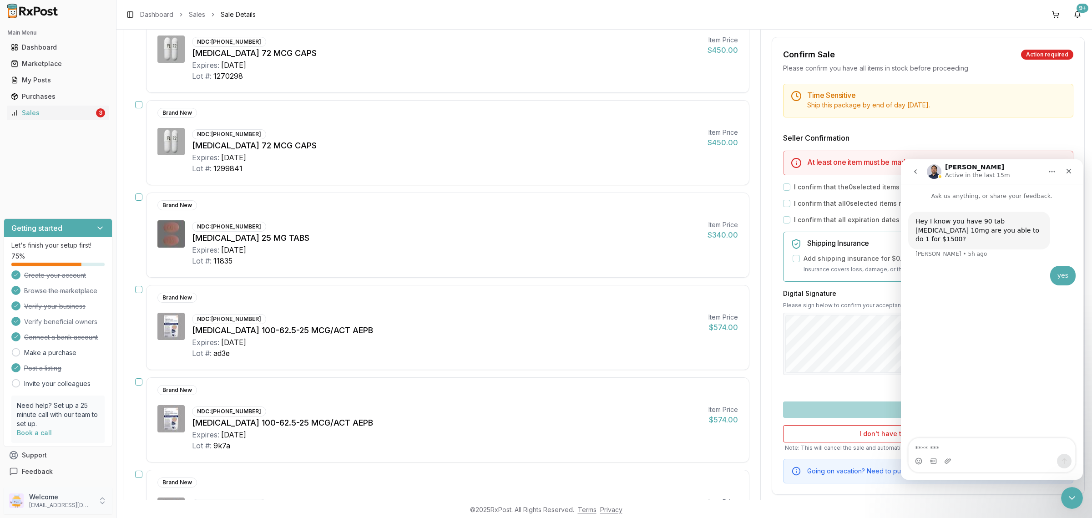
click at [75, 514] on div "Welcome nycdiscountpharma2@gmail.com" at bounding box center [58, 500] width 109 height 27
click at [143, 504] on span "Sign Out" at bounding box center [165, 502] width 86 height 9
